Goal: Transaction & Acquisition: Download file/media

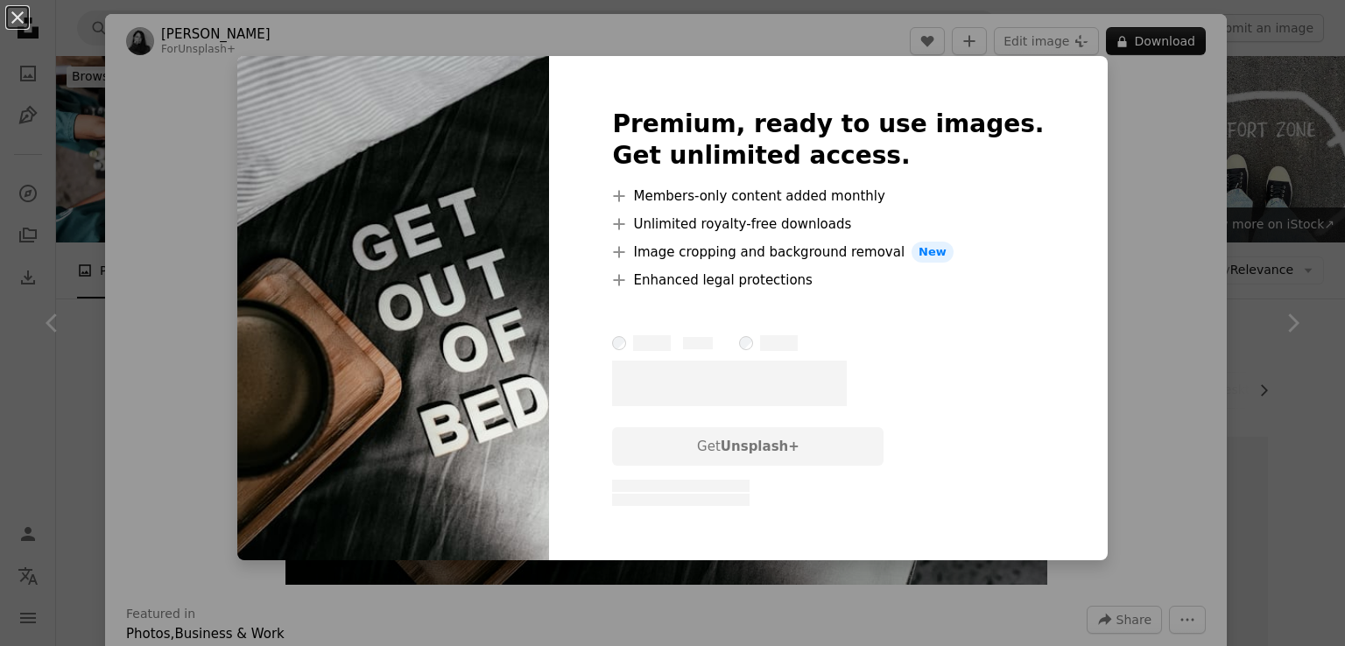
scroll to position [1184, 0]
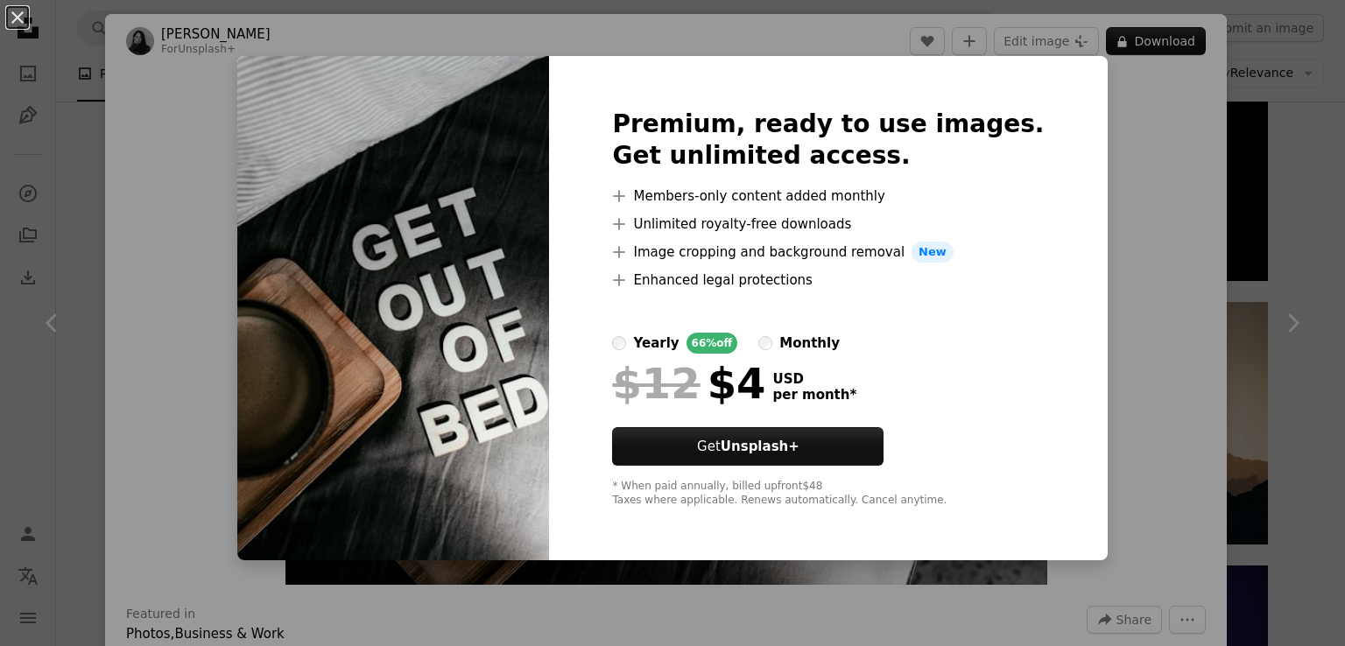
click at [1106, 120] on div "An X shape Premium, ready to use images. Get unlimited access. A plus sign Memb…" at bounding box center [672, 323] width 1345 height 646
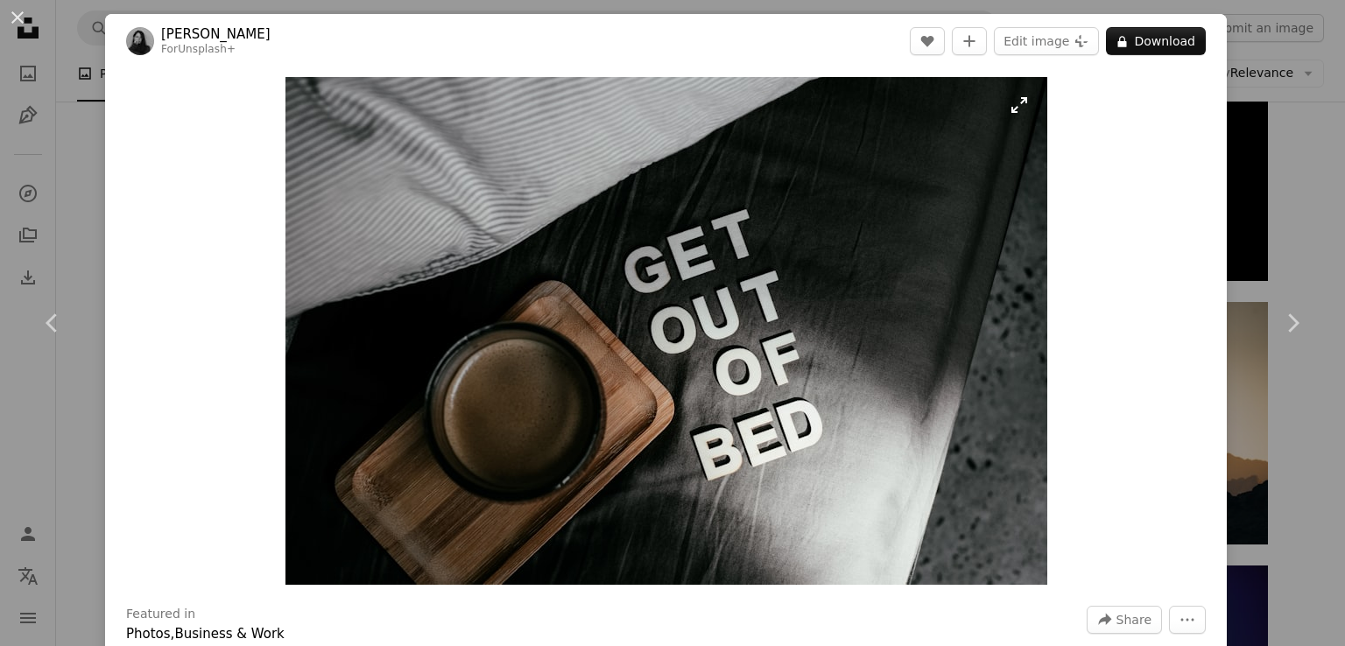
click at [1009, 107] on img "Zoom in on this image" at bounding box center [667, 331] width 762 height 508
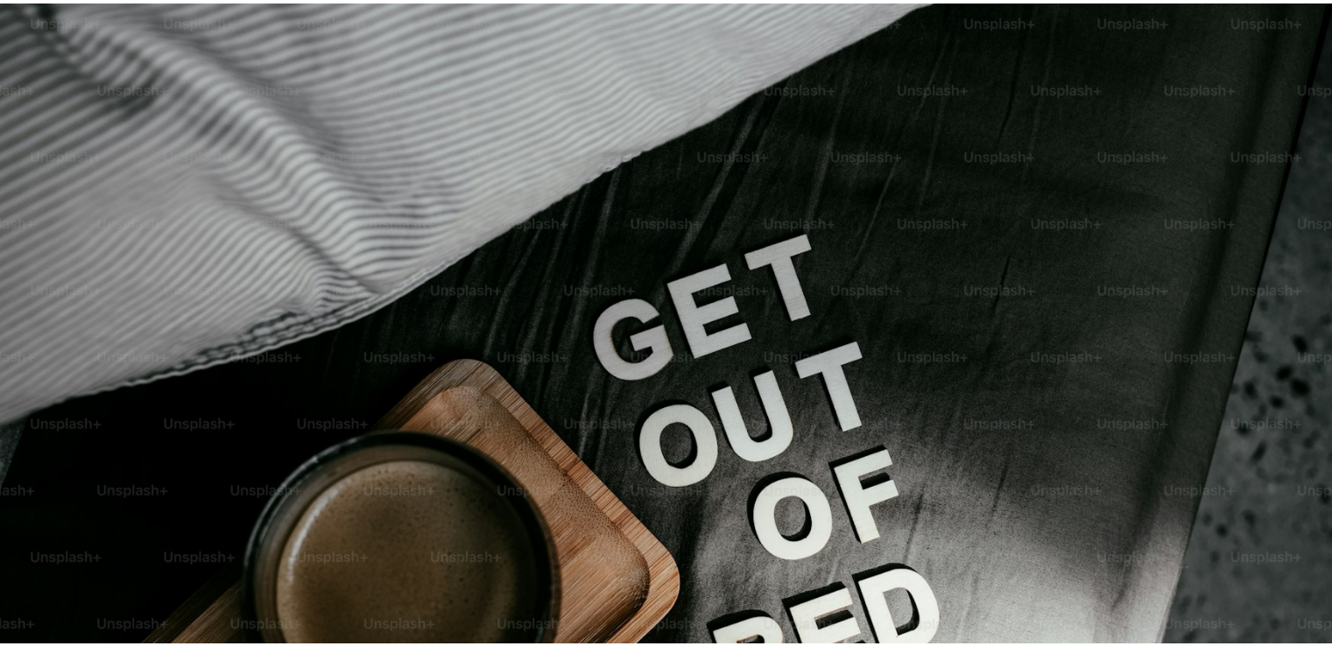
scroll to position [116, 0]
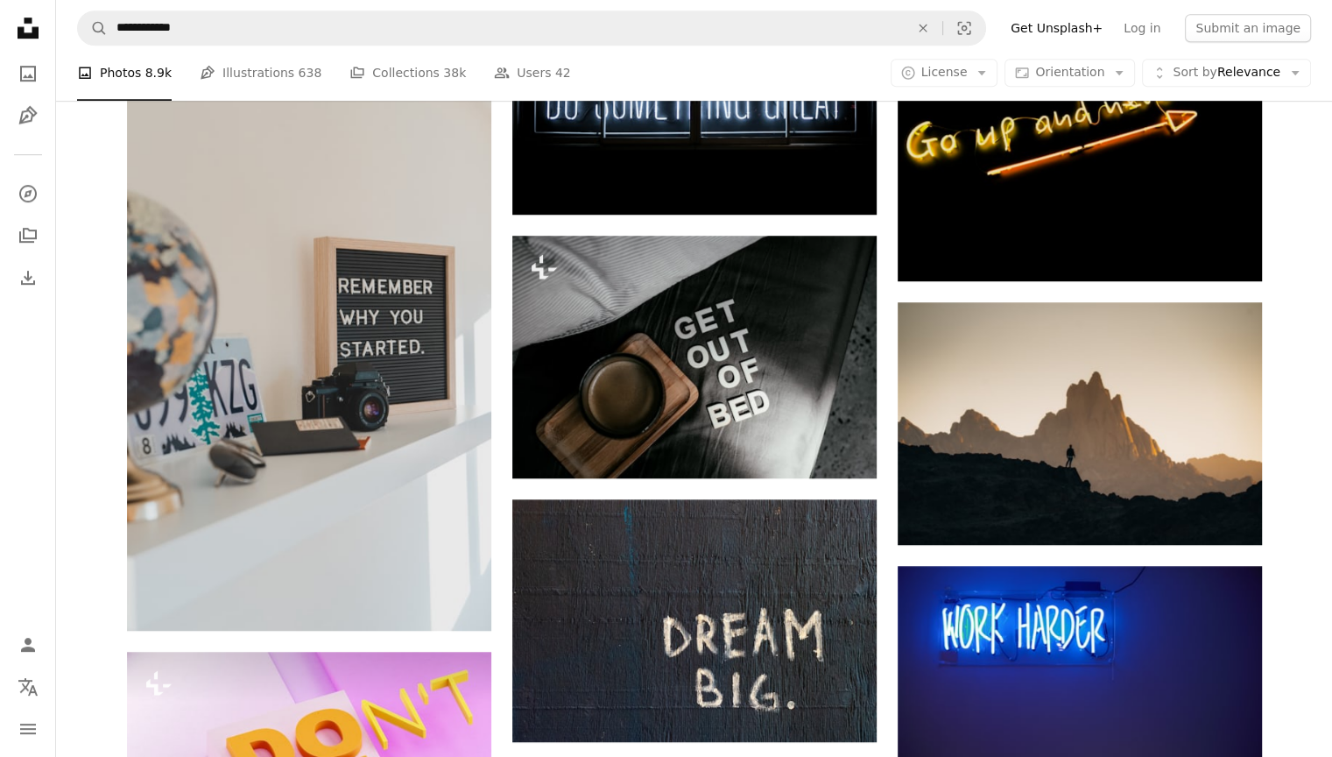
click at [673, 50] on nav "**********" at bounding box center [694, 28] width 1276 height 56
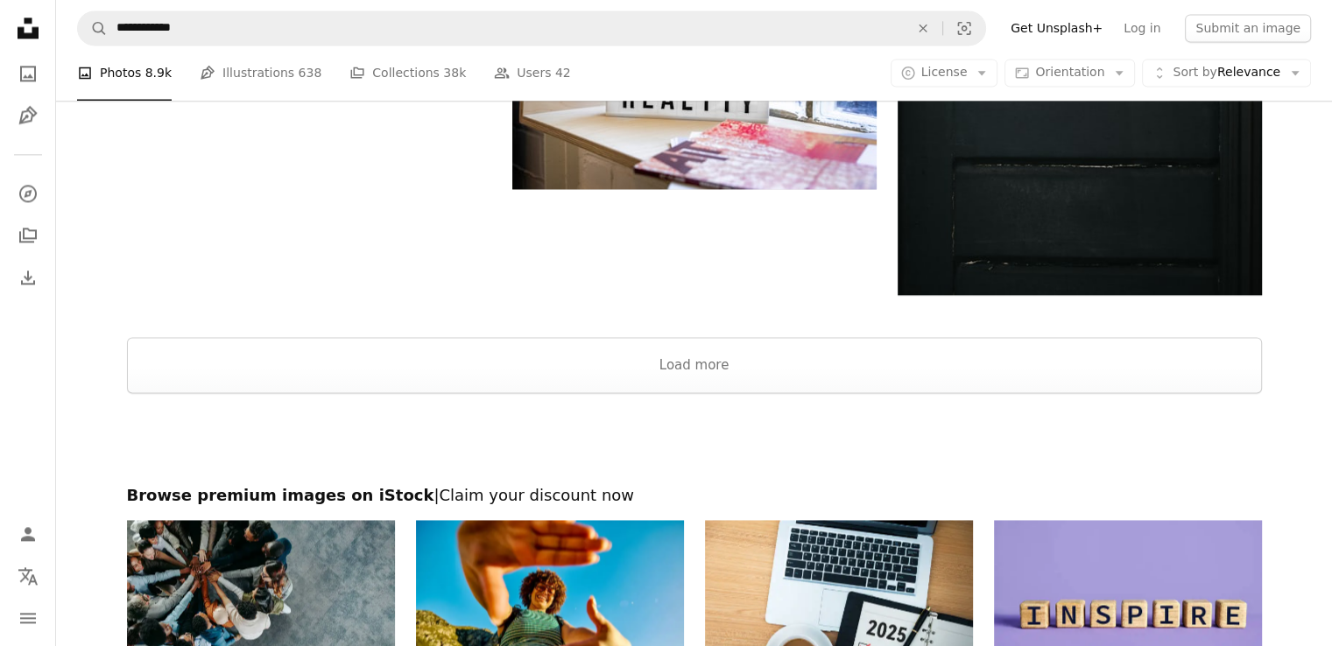
scroll to position [2494, 0]
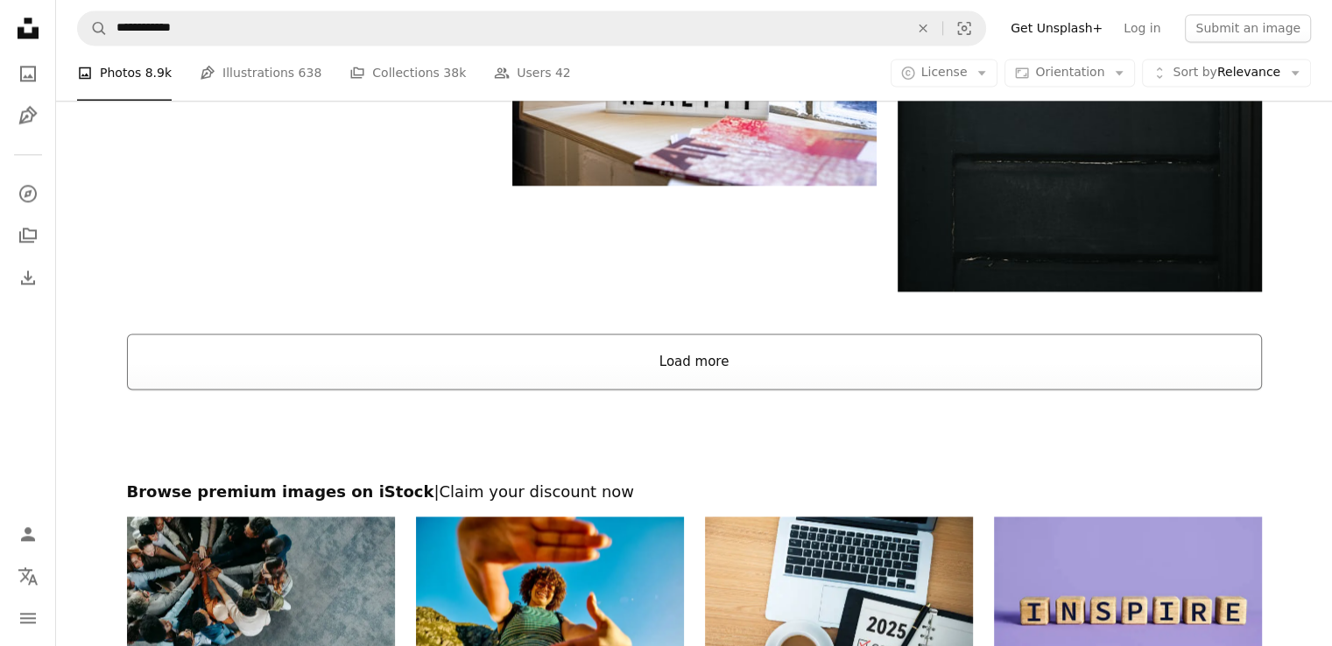
click at [592, 371] on button "Load more" at bounding box center [694, 362] width 1135 height 56
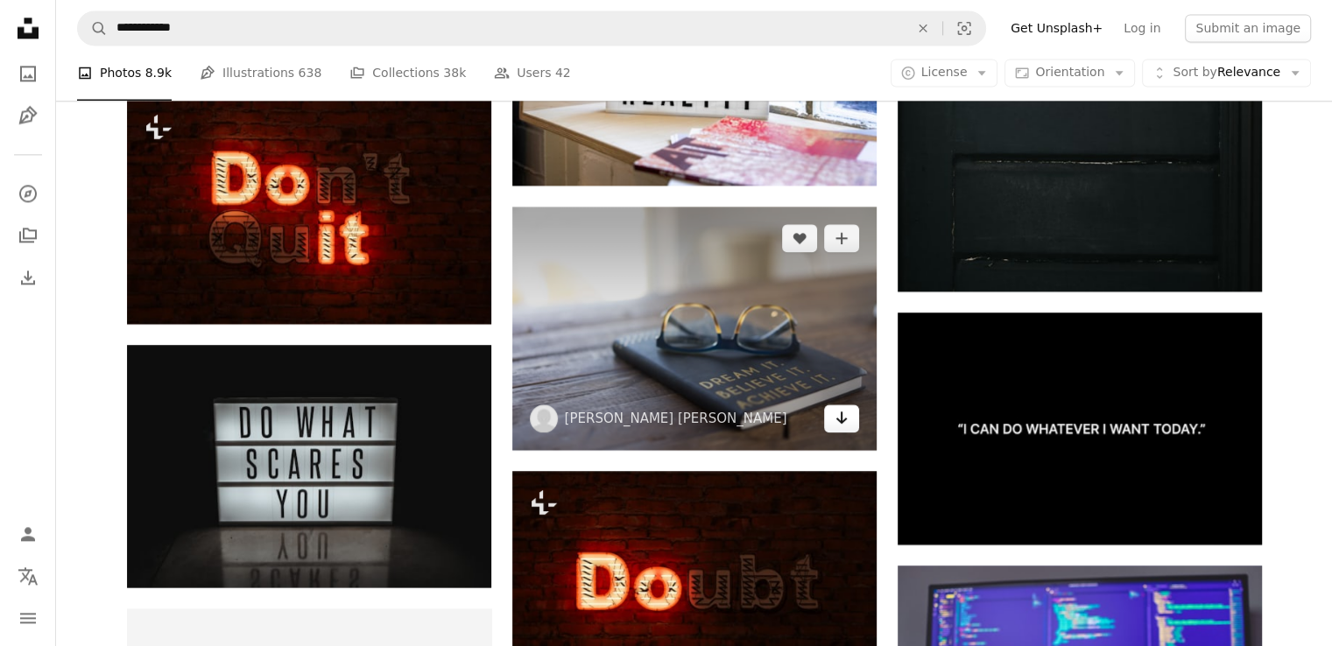
click at [841, 413] on icon "Download" at bounding box center [841, 418] width 11 height 12
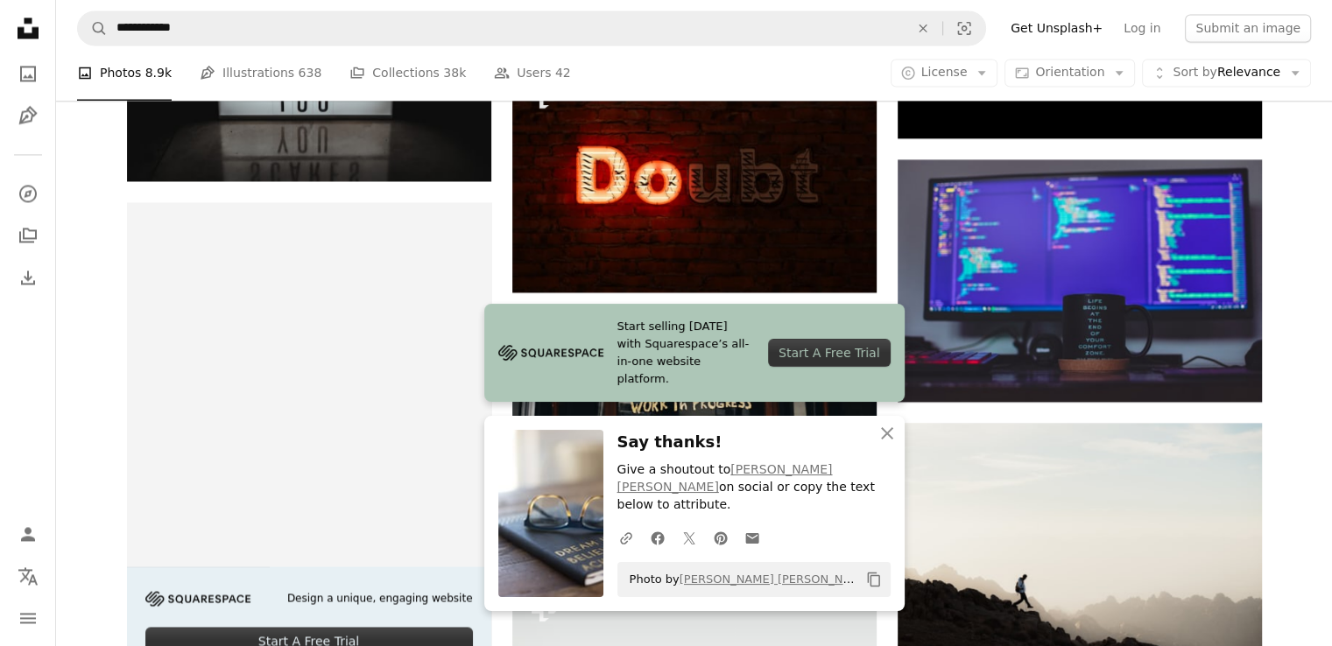
scroll to position [2903, 0]
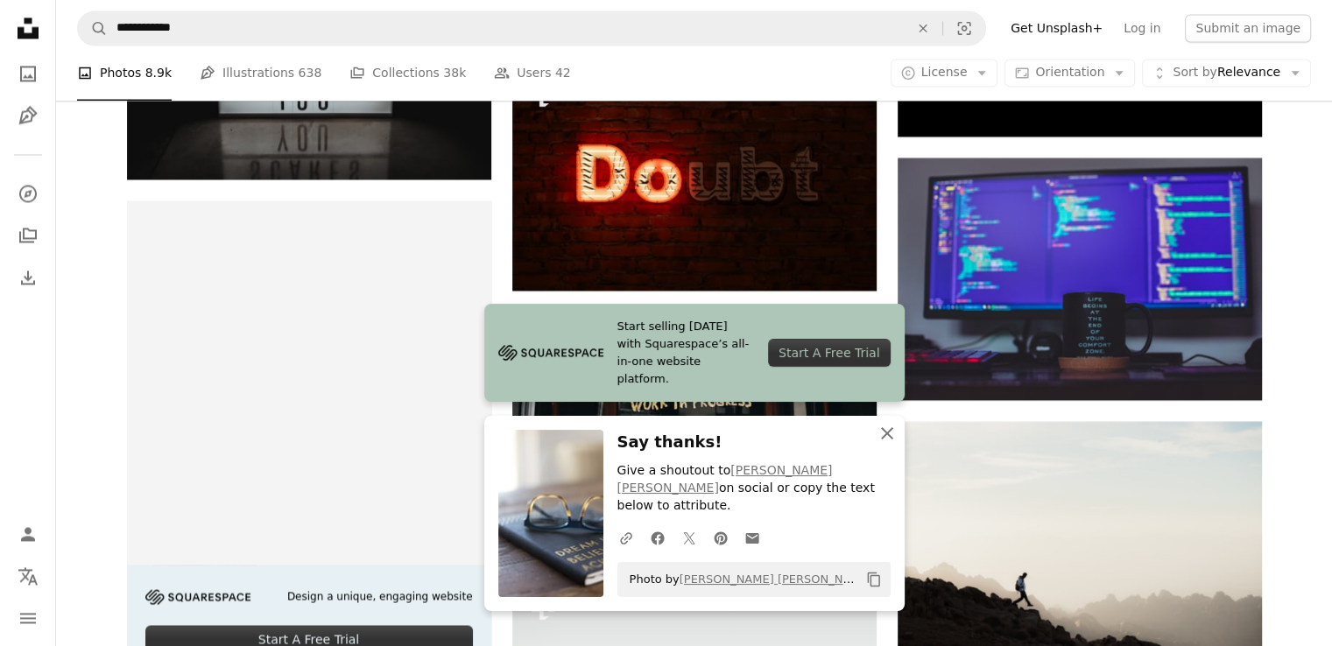
click at [883, 444] on icon "An X shape" at bounding box center [887, 433] width 21 height 21
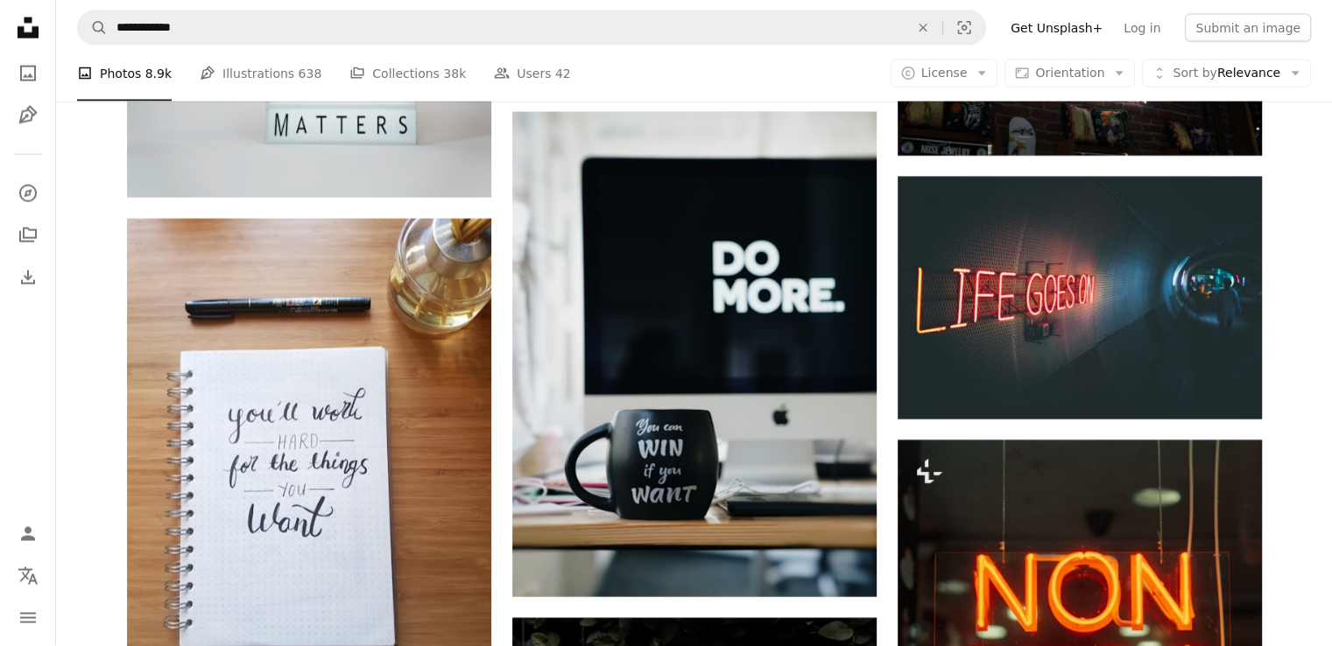
scroll to position [3937, 0]
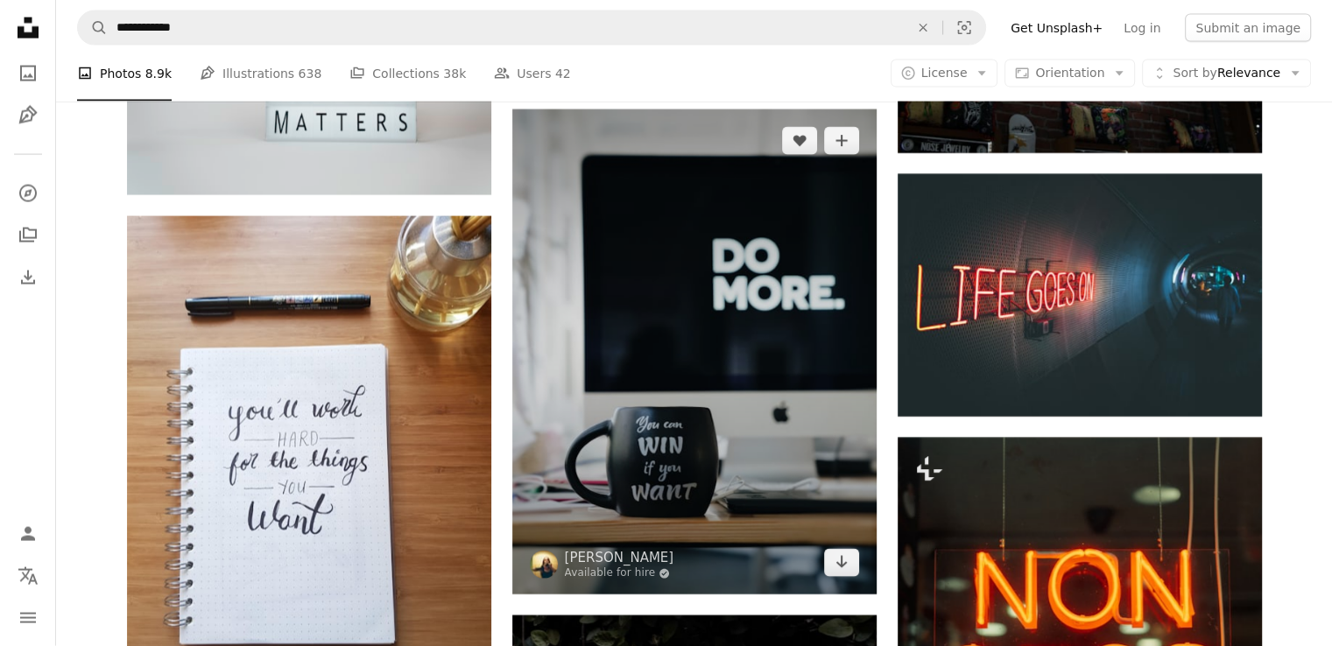
click at [660, 460] on img at bounding box center [694, 352] width 364 height 486
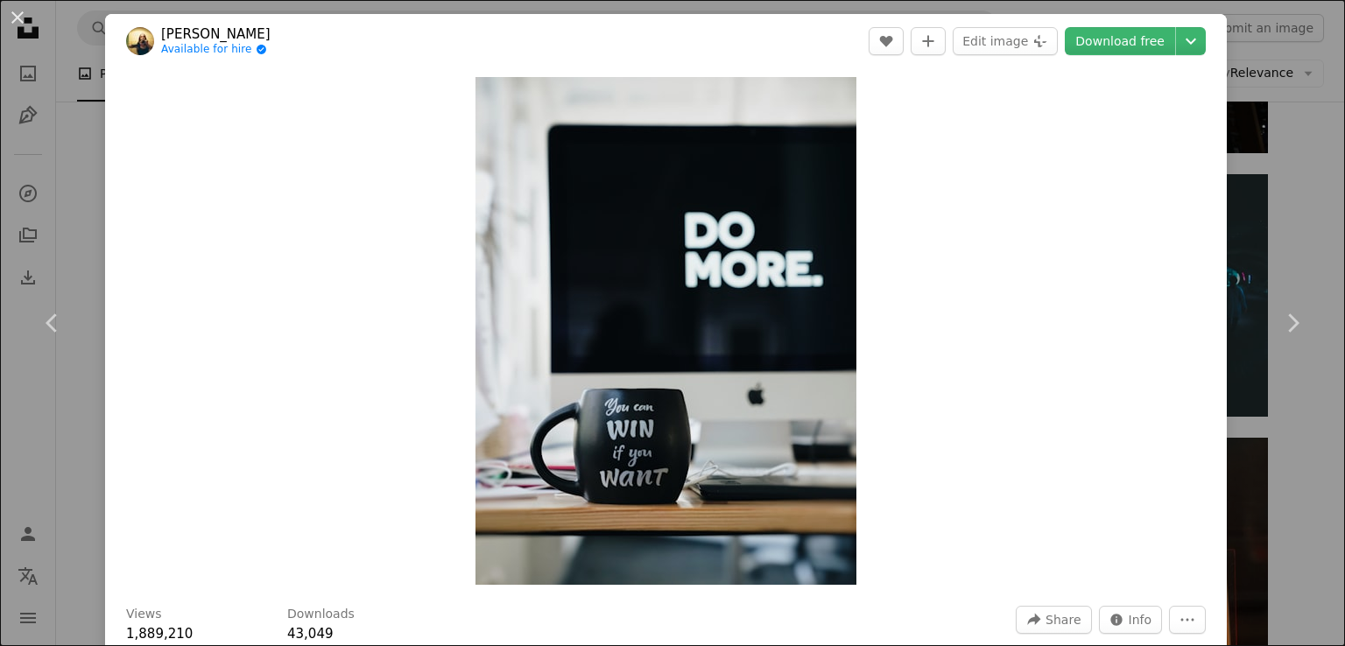
click at [69, 163] on div "An X shape Chevron left Chevron right [PERSON_NAME] Available for hire A checkm…" at bounding box center [672, 323] width 1345 height 646
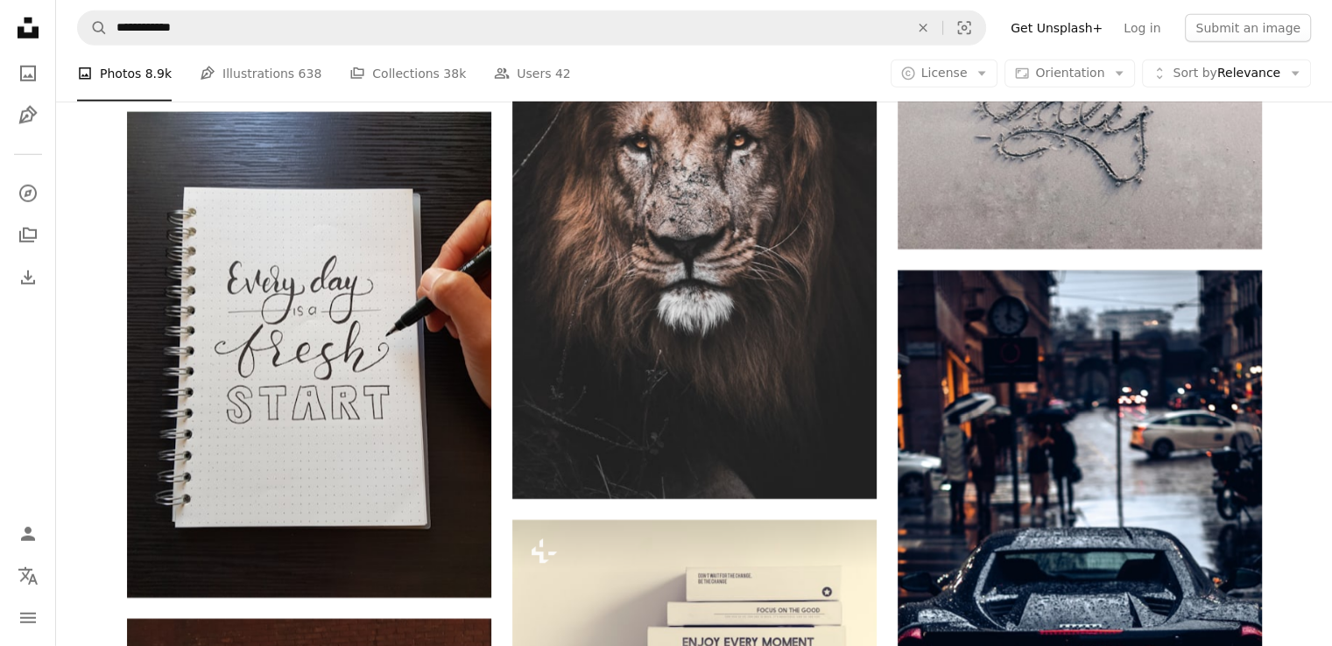
scroll to position [5118, 0]
